Goal: Information Seeking & Learning: Check status

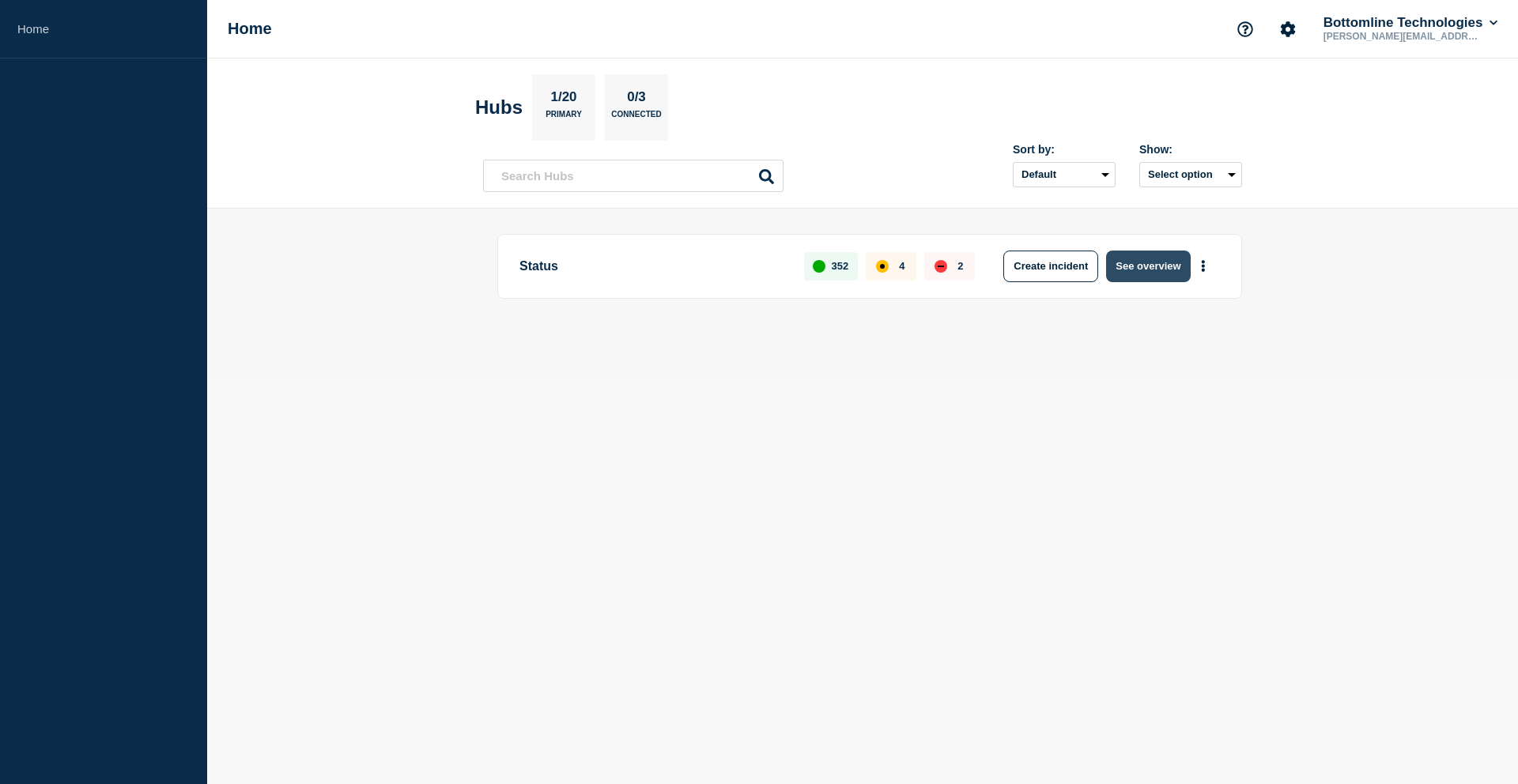
click at [1138, 274] on button "See overview" at bounding box center [1147, 266] width 84 height 32
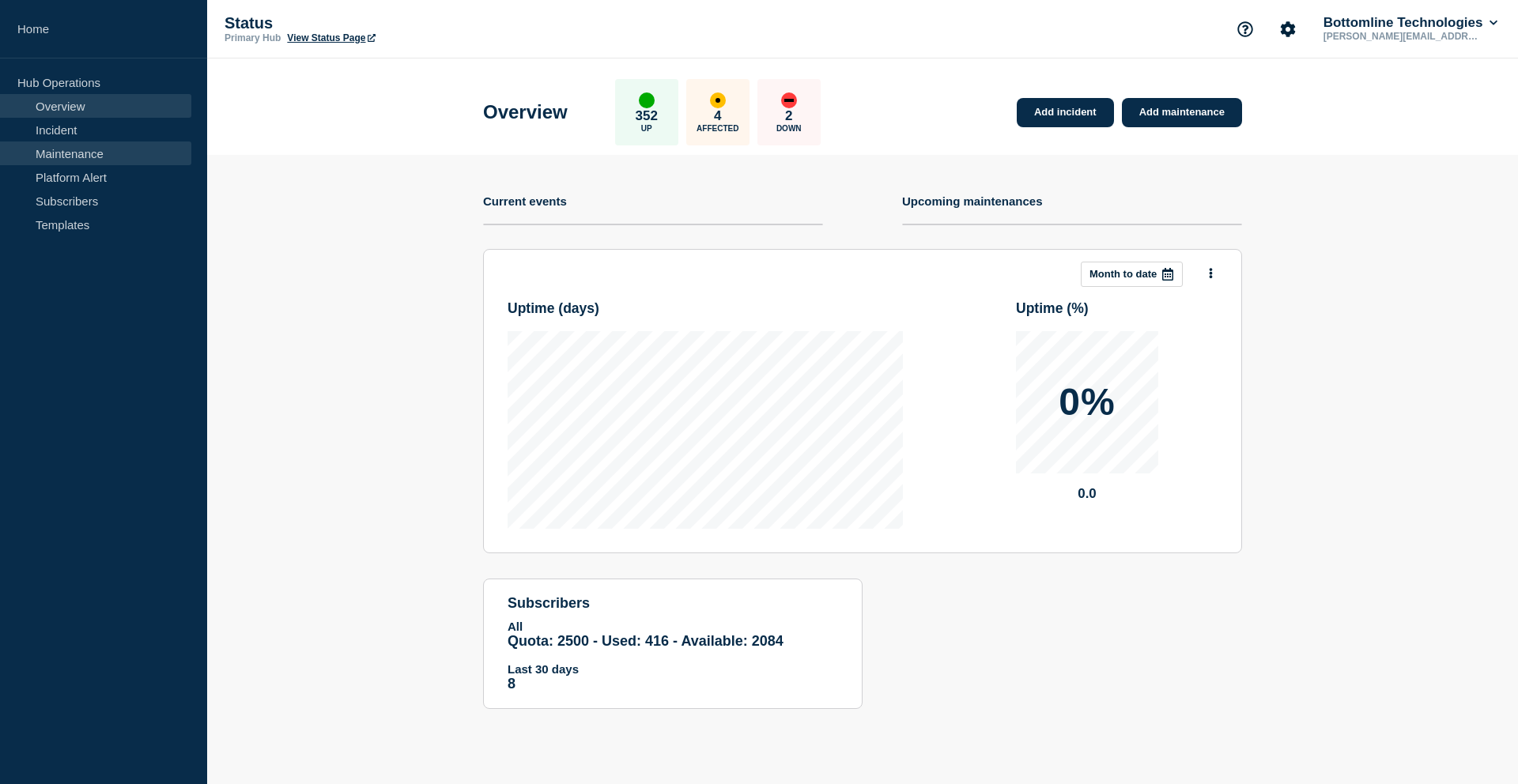
click at [110, 150] on link "Maintenance" at bounding box center [96, 153] width 192 height 23
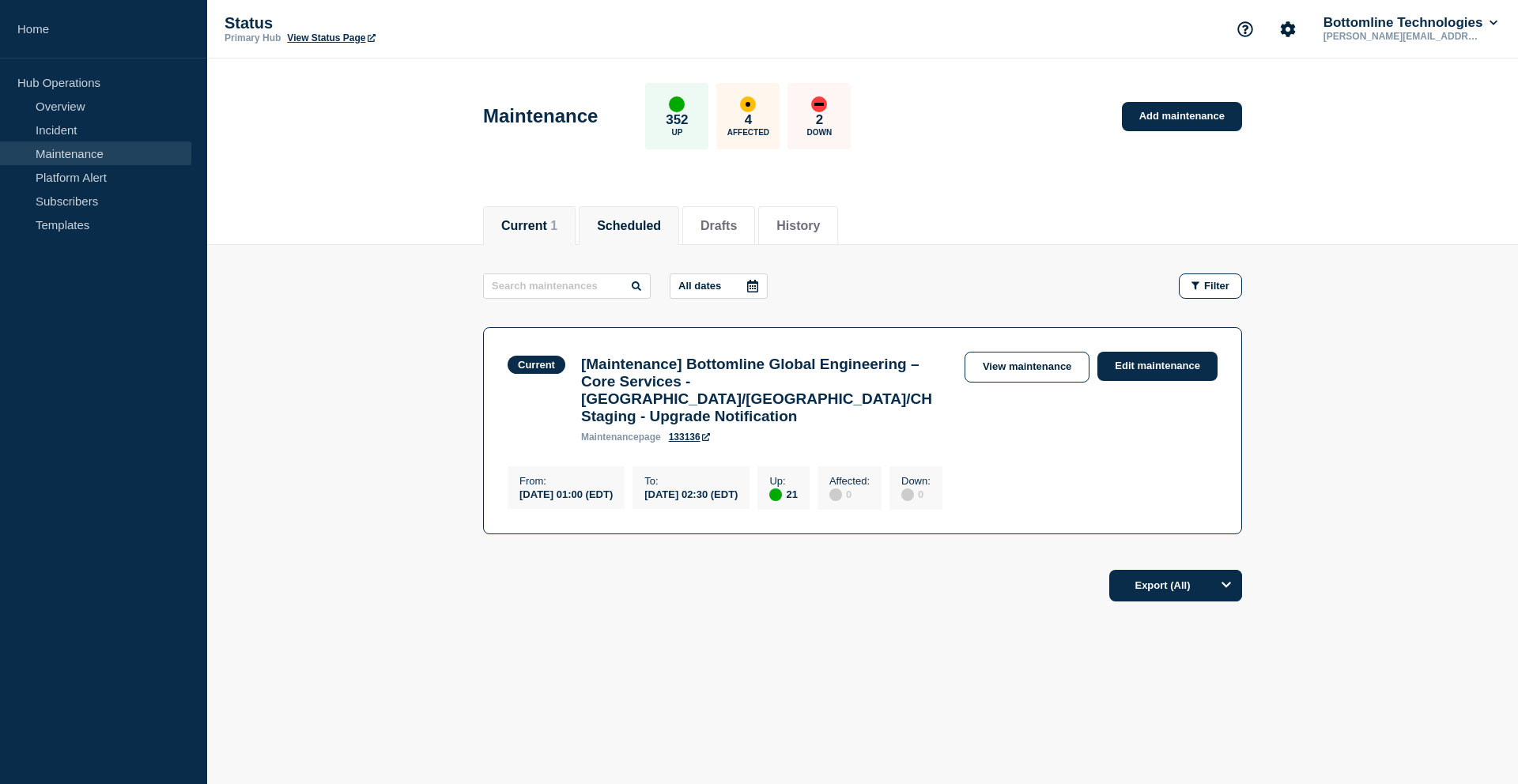
click at [642, 219] on button "Scheduled" at bounding box center [629, 226] width 64 height 14
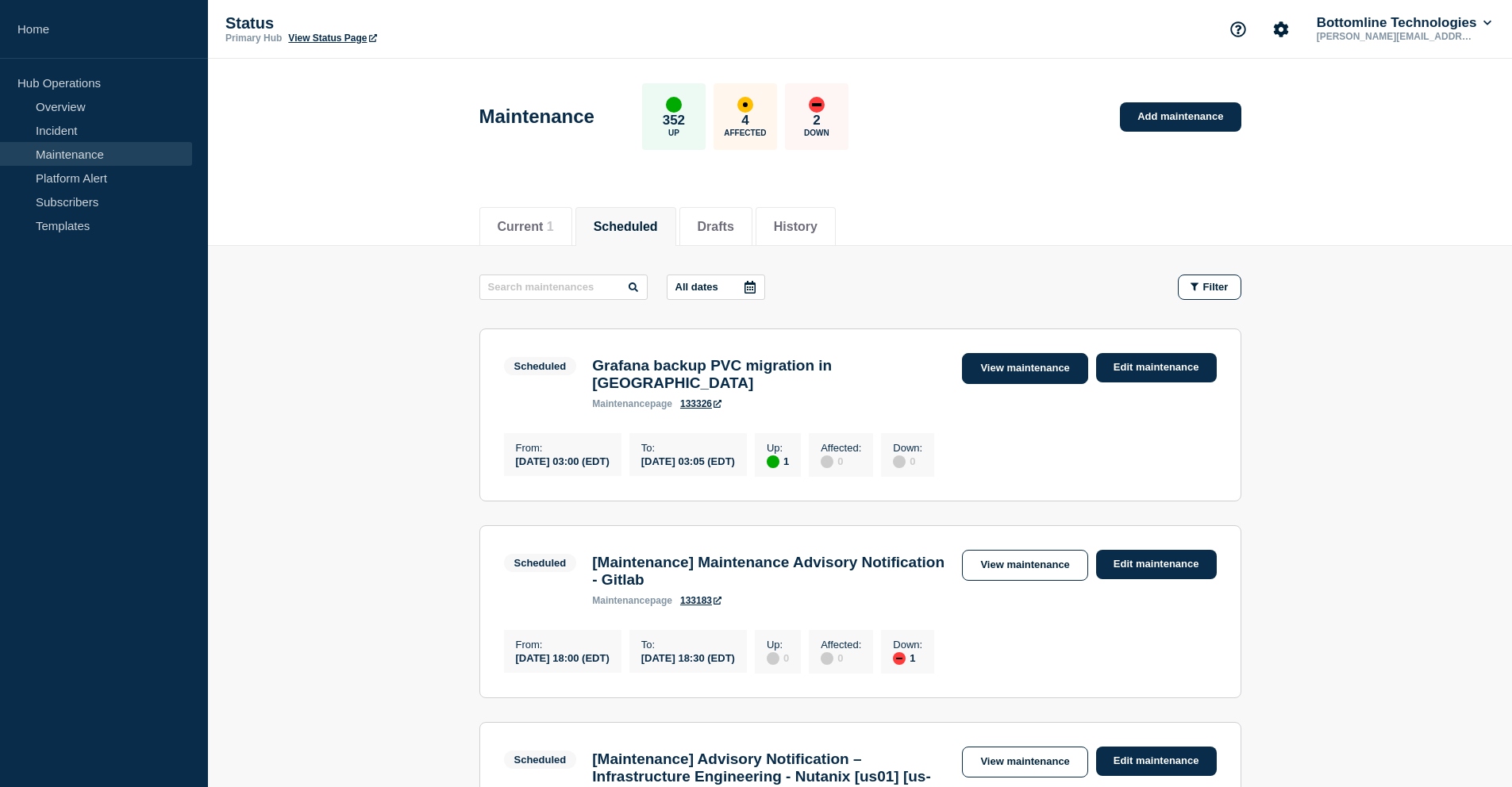
click at [1061, 362] on link "View maintenance" at bounding box center [1024, 368] width 126 height 31
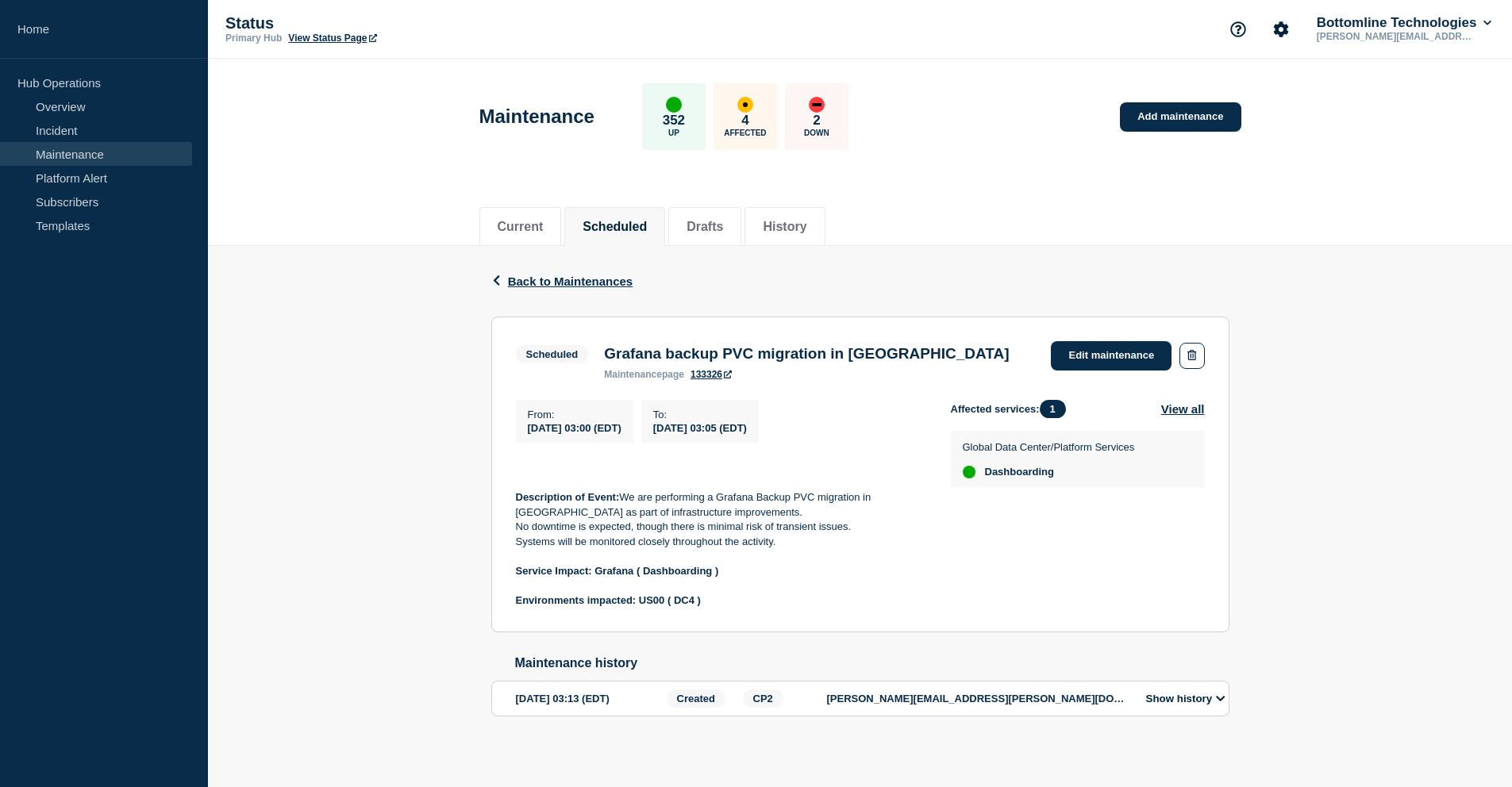
scroll to position [21, 0]
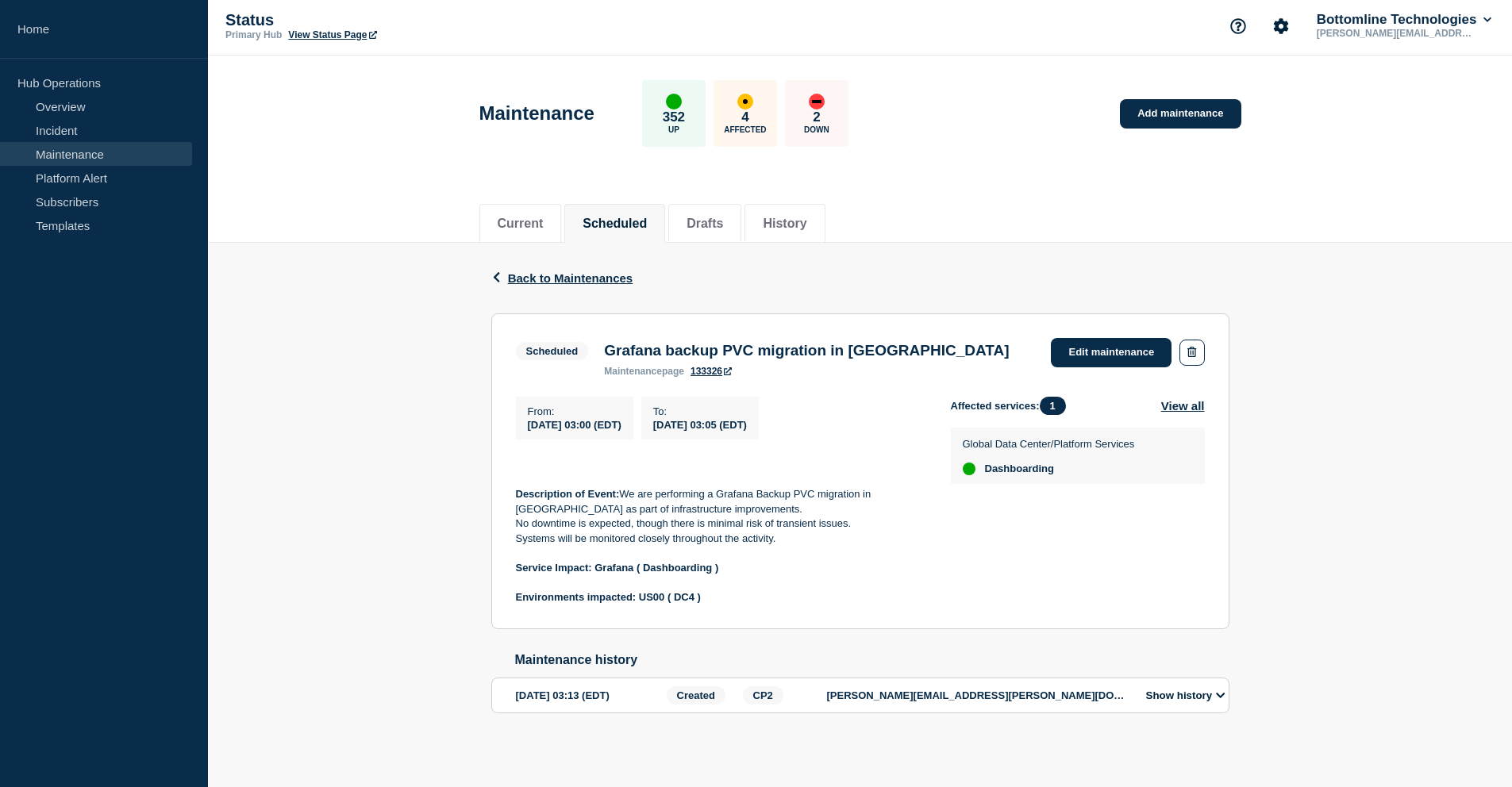
click at [1217, 691] on icon at bounding box center [1220, 695] width 10 height 10
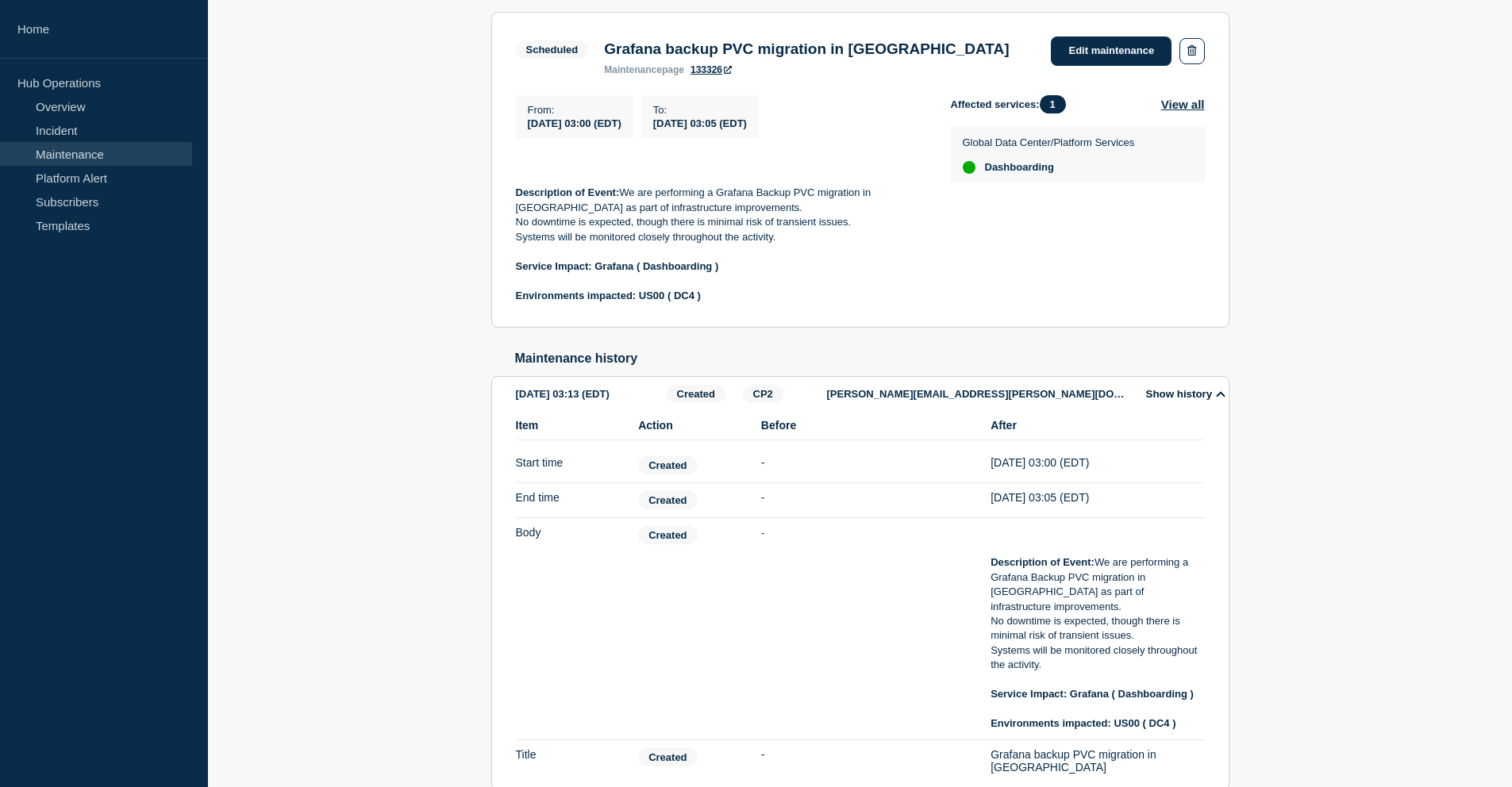
scroll to position [387, 0]
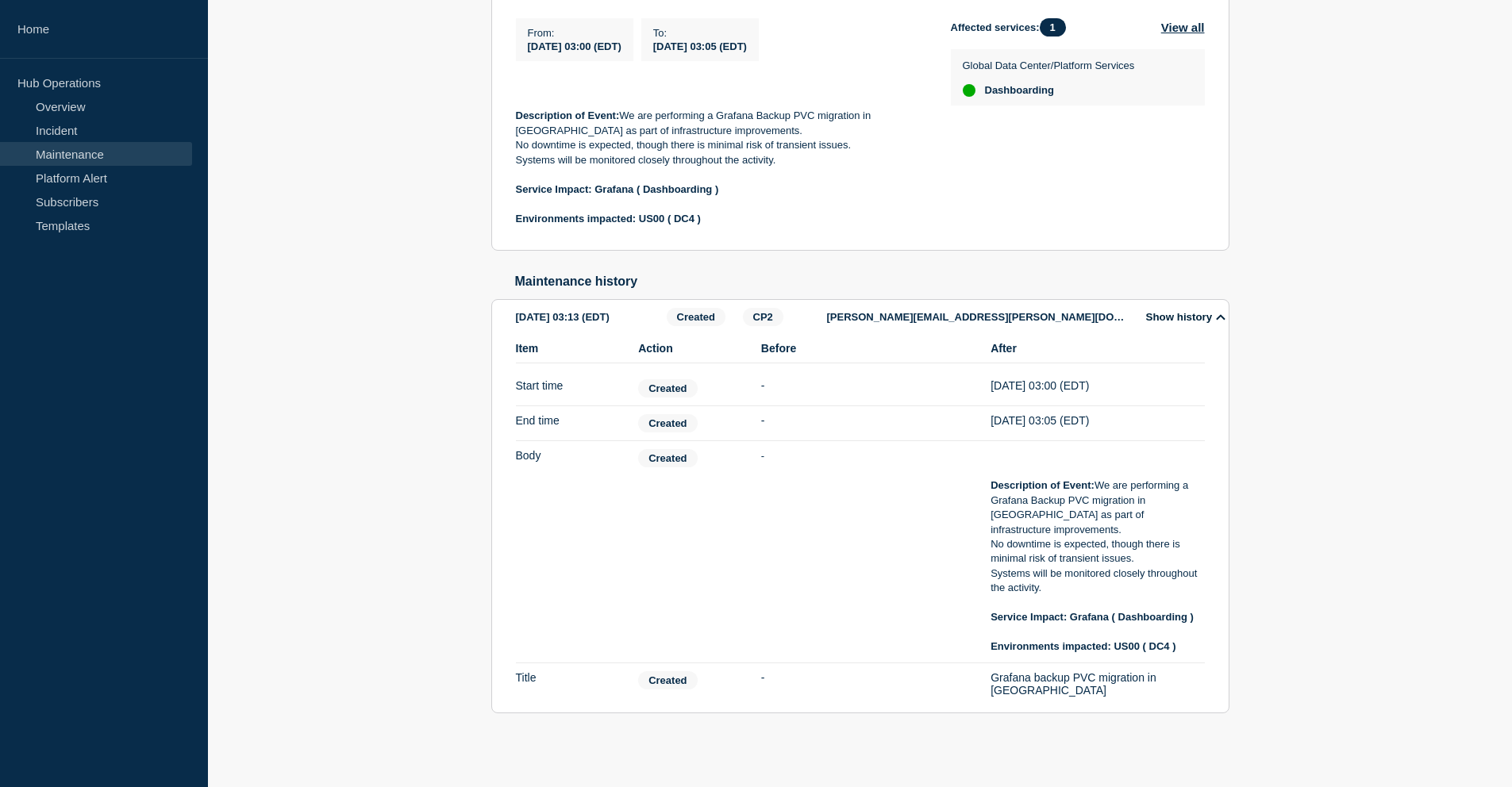
click at [1072, 433] on div "After [DATE] 03:05 (EDT)" at bounding box center [1097, 423] width 213 height 18
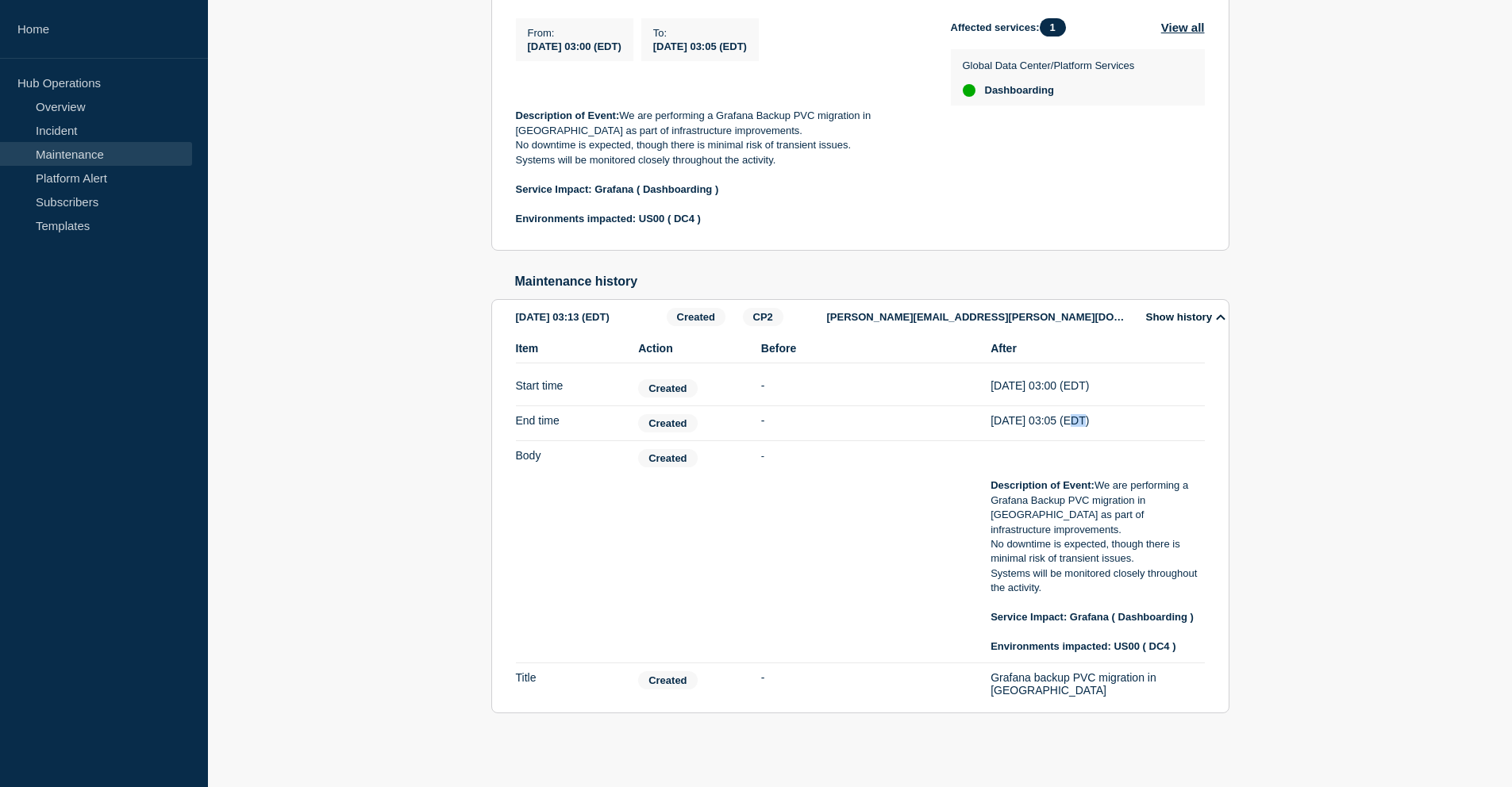
click at [1072, 433] on div "After [DATE] 03:05 (EDT)" at bounding box center [1097, 423] width 213 height 18
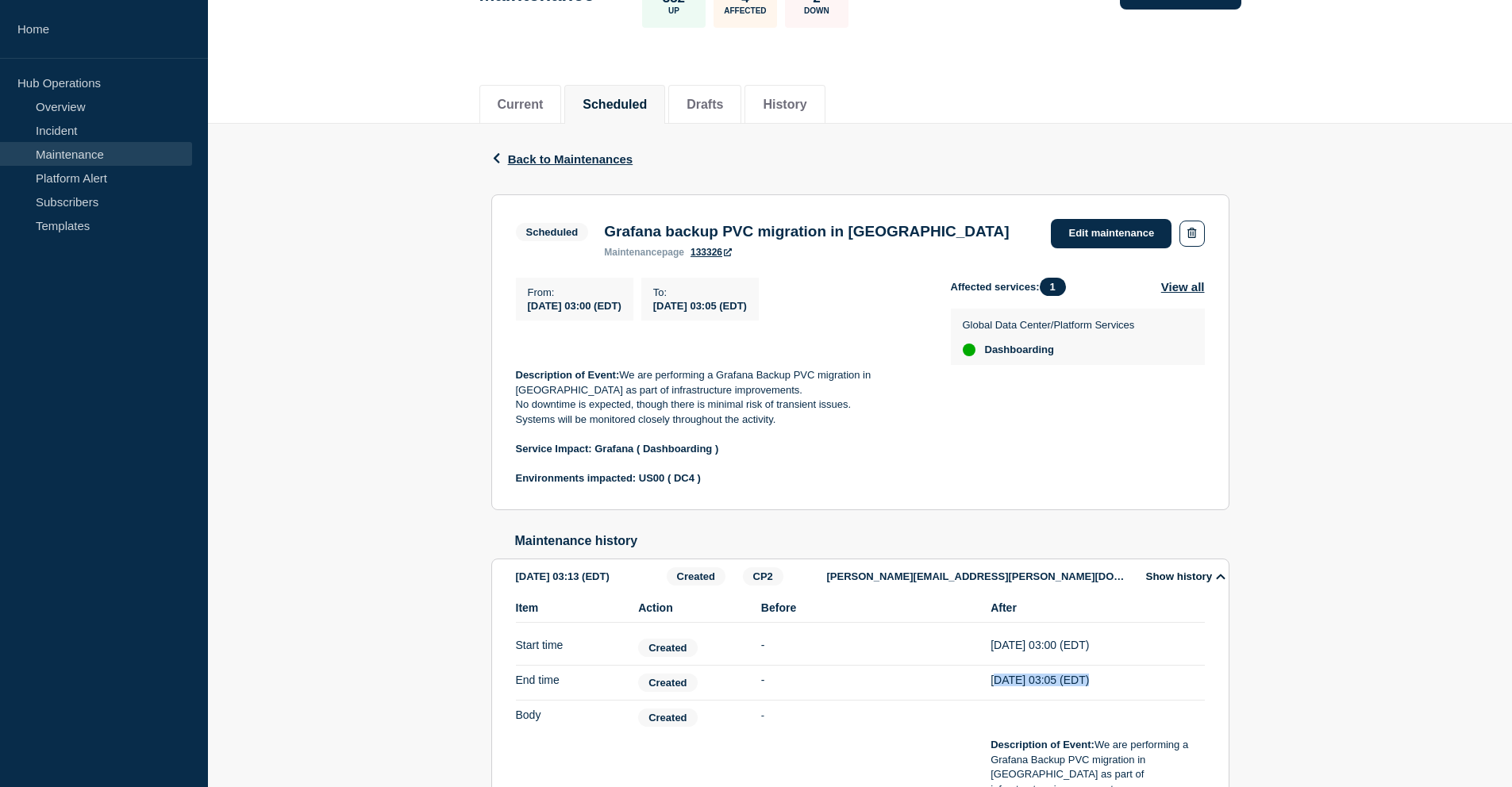
scroll to position [107, 0]
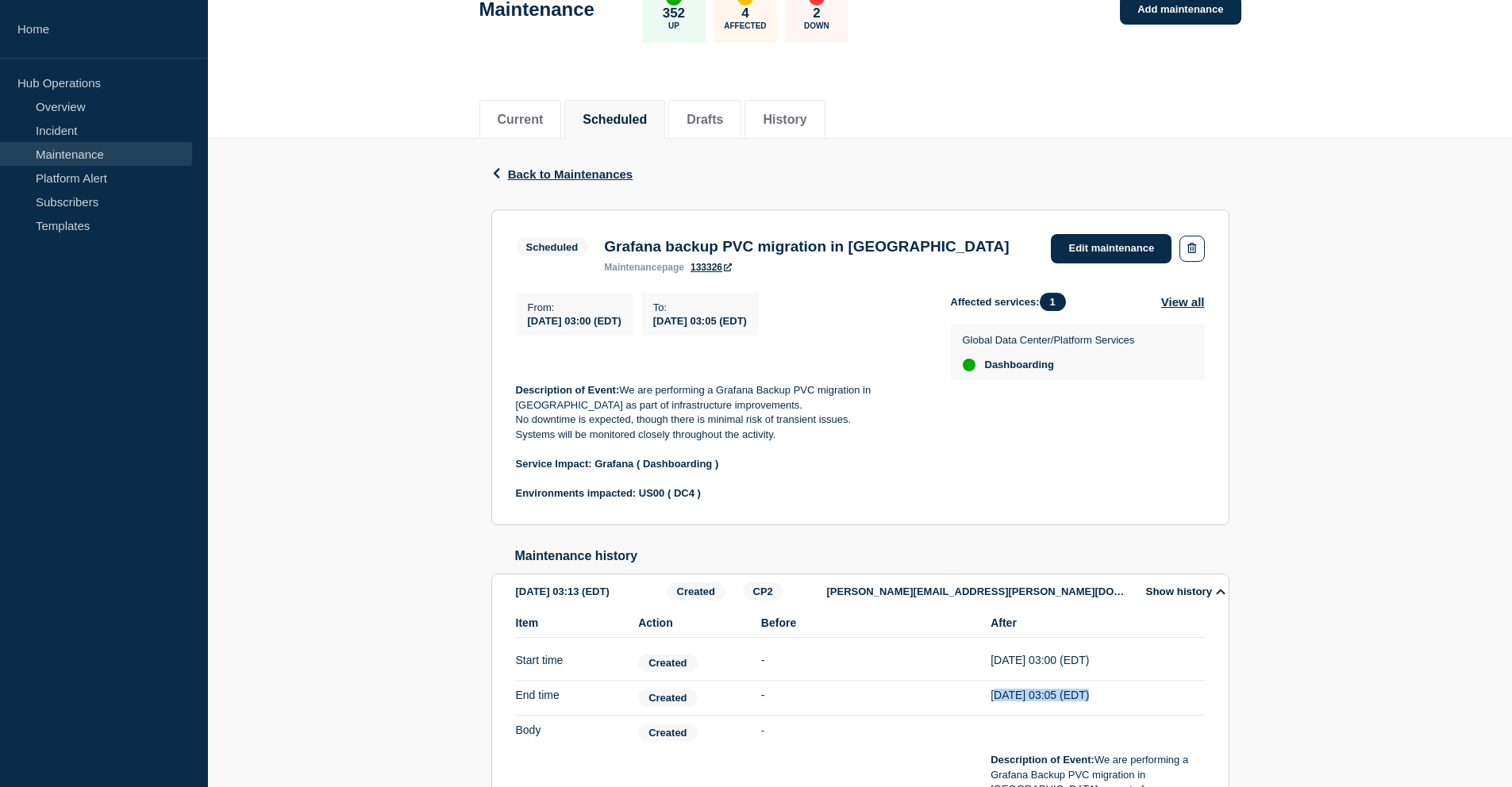
click at [560, 426] on p "No downtime is expected, though there is minimal risk of transient issues." at bounding box center [720, 420] width 409 height 14
click at [625, 442] on p "Systems will be monitored closely throughout the activity." at bounding box center [720, 434] width 409 height 14
click at [585, 442] on p "Systems will be monitored closely throughout the activity." at bounding box center [720, 434] width 409 height 14
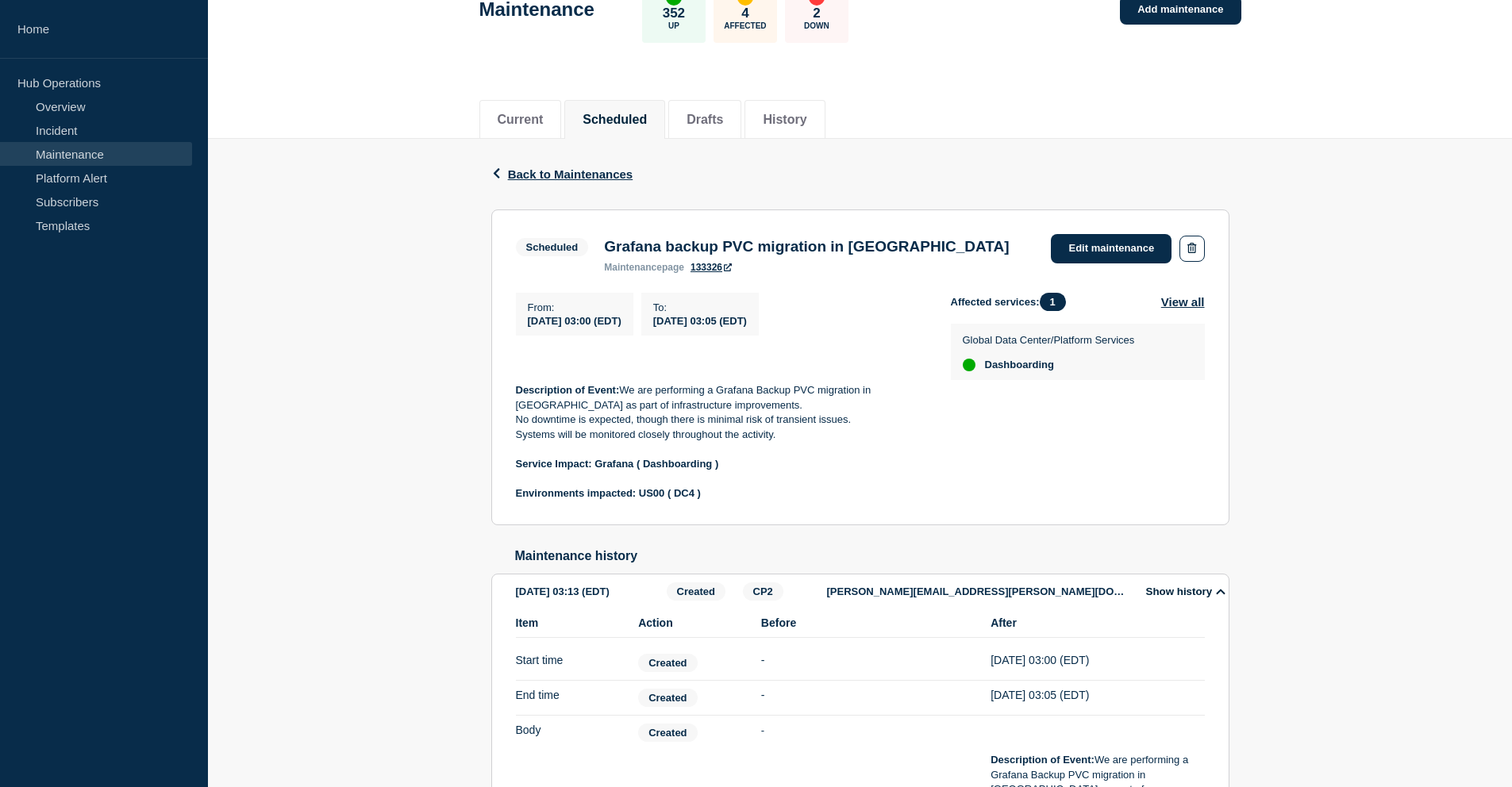
click at [585, 442] on p "Systems will be monitored closely throughout the activity." at bounding box center [720, 434] width 409 height 14
click at [616, 454] on p at bounding box center [720, 449] width 409 height 14
click at [603, 499] on strong "Environments impacted: US00 ( DC4 )" at bounding box center [608, 493] width 185 height 12
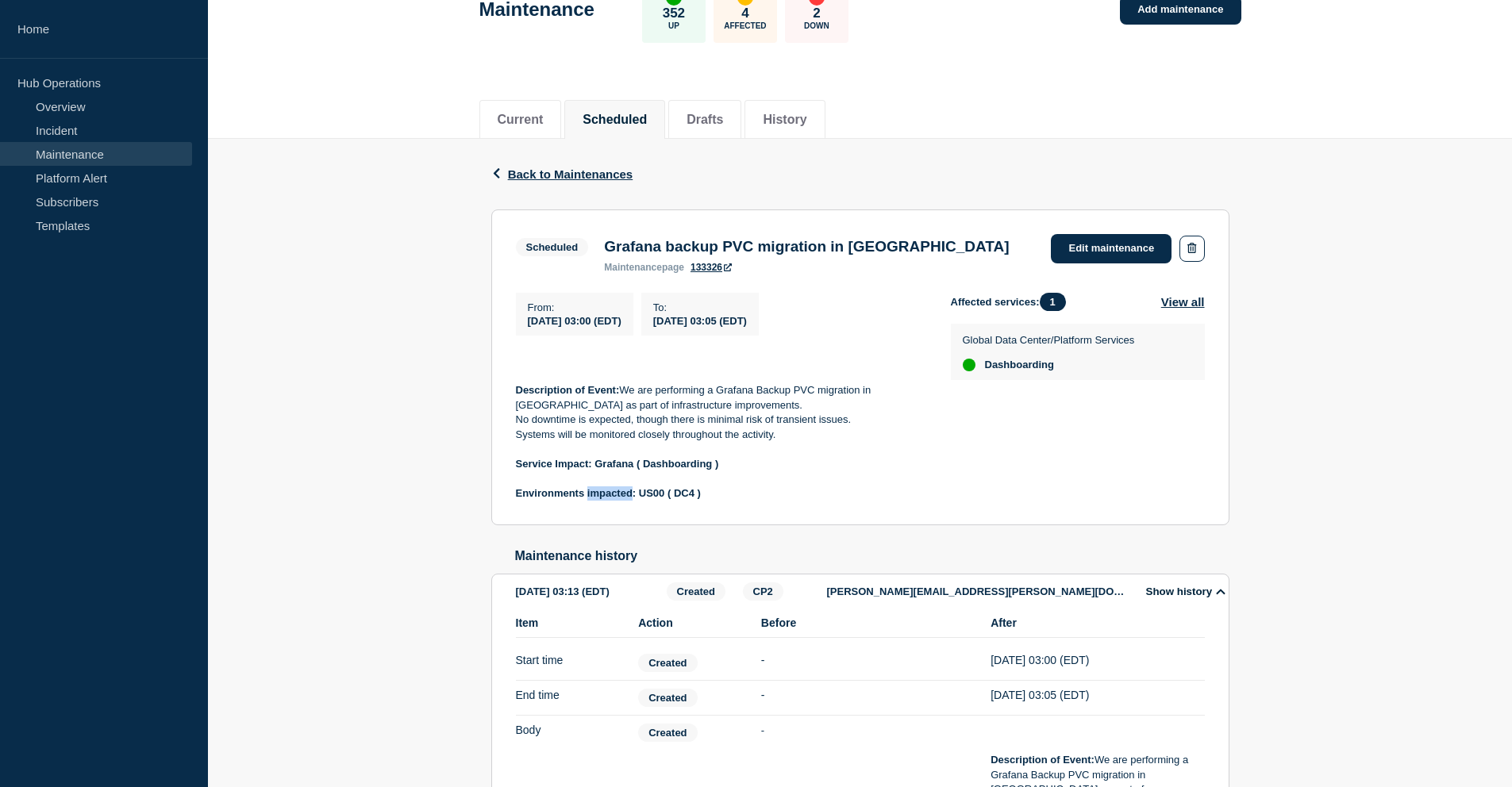
click at [638, 499] on strong "Environments impacted: US00 ( DC4 )" at bounding box center [608, 493] width 185 height 12
click at [557, 327] on span "[DATE] 03:00 (EDT)" at bounding box center [575, 321] width 94 height 12
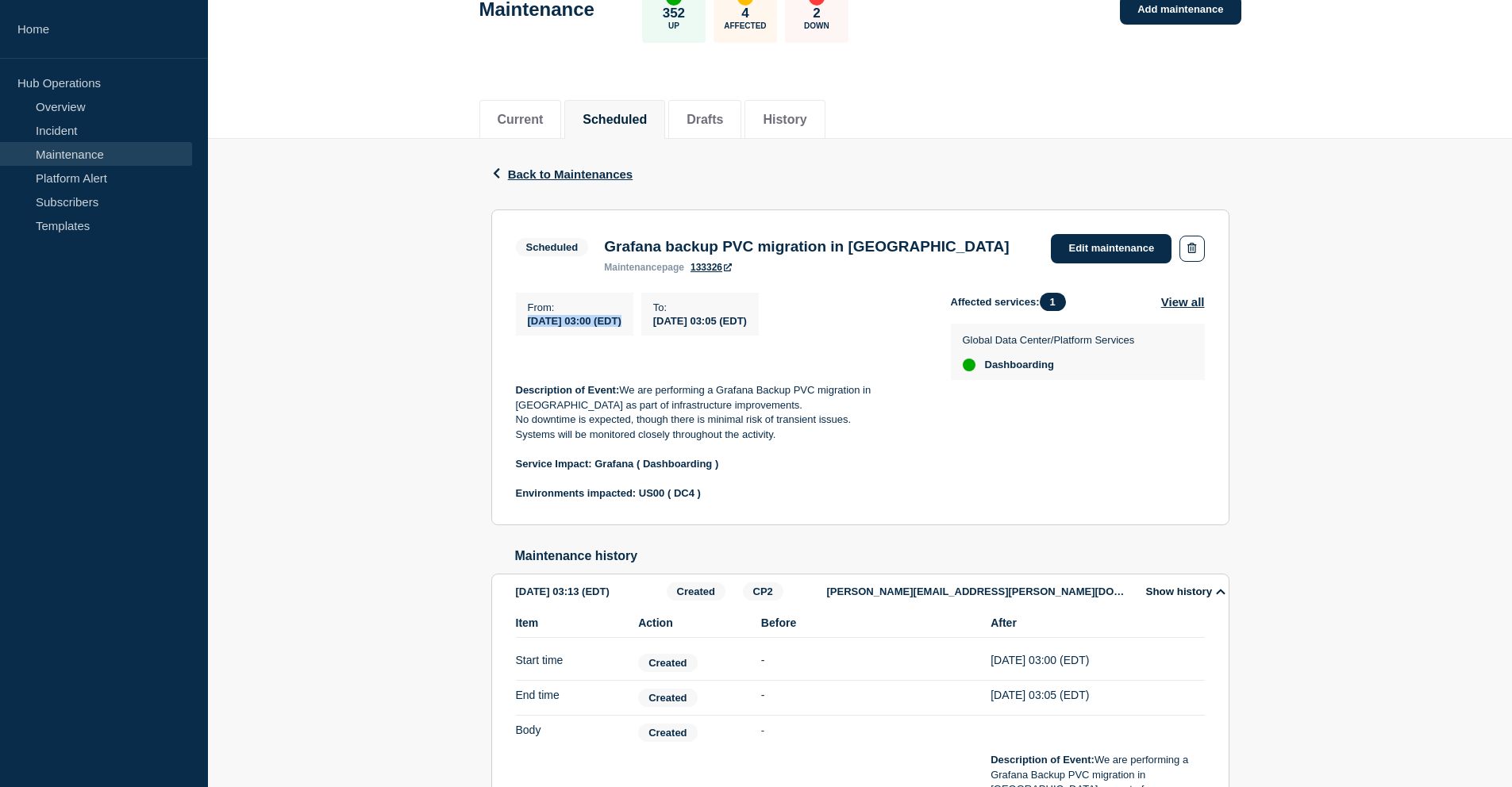
click at [557, 327] on span "[DATE] 03:00 (EDT)" at bounding box center [575, 321] width 94 height 12
